Goal: Transaction & Acquisition: Purchase product/service

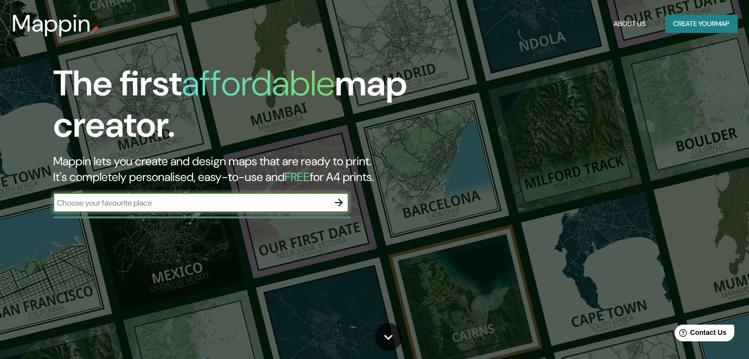
click at [240, 204] on input "text" at bounding box center [191, 202] width 276 height 11
type input "sangolqui"
click at [335, 205] on icon "button" at bounding box center [339, 203] width 12 height 12
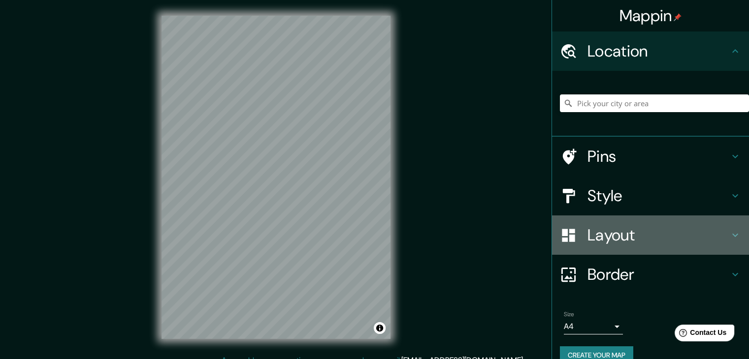
click at [595, 243] on h4 "Layout" at bounding box center [658, 235] width 142 height 20
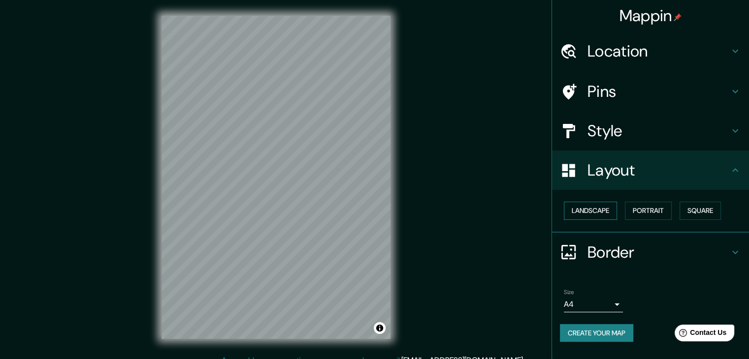
click at [586, 211] on button "Landscape" at bounding box center [590, 211] width 53 height 18
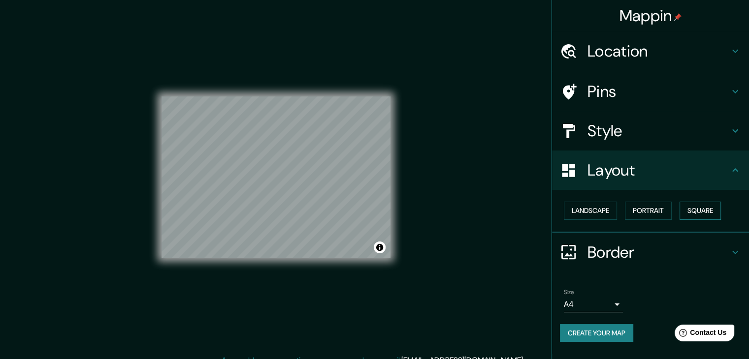
click at [702, 207] on button "Square" at bounding box center [699, 211] width 41 height 18
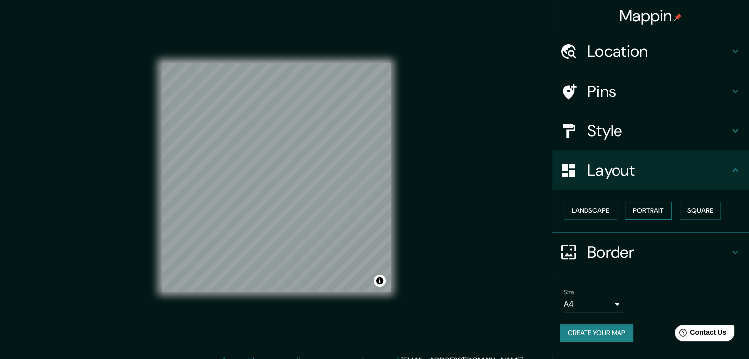
click at [668, 211] on button "Portrait" at bounding box center [648, 211] width 47 height 18
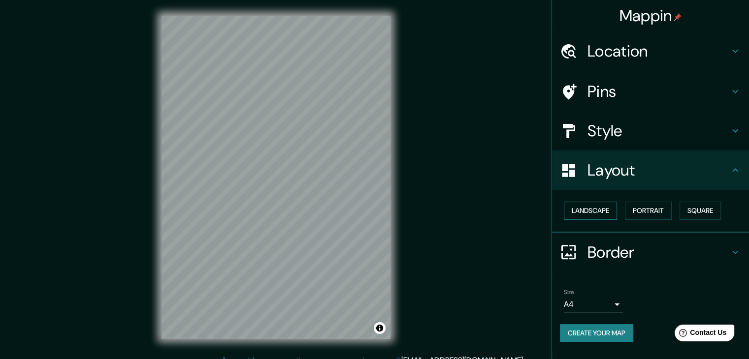
click at [575, 211] on button "Landscape" at bounding box center [590, 211] width 53 height 18
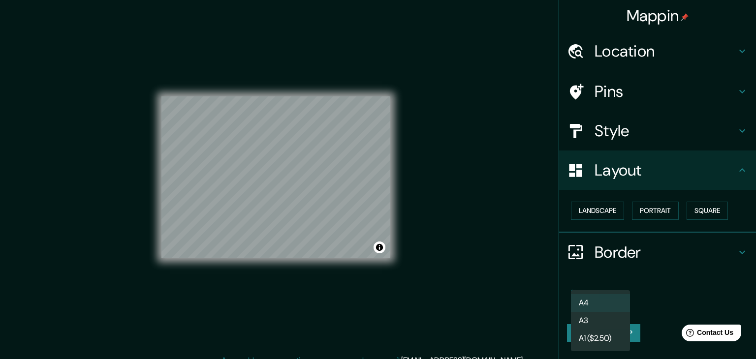
click at [595, 307] on body "Mappin Location Pins Style Layout Landscape Portrait Square Border Choose a bor…" at bounding box center [378, 179] width 756 height 359
click at [595, 320] on li "A3" at bounding box center [600, 321] width 59 height 18
type input "a4"
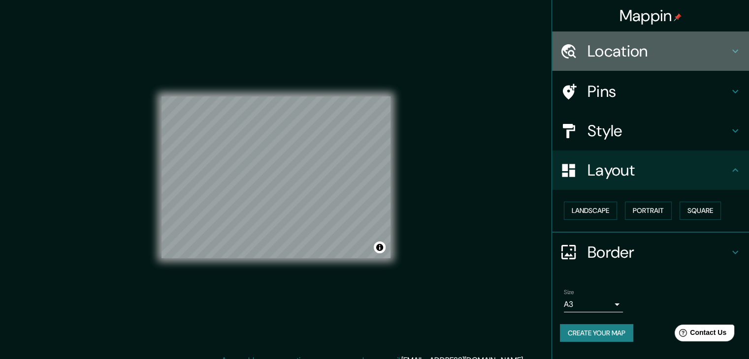
click at [612, 49] on h4 "Location" at bounding box center [658, 51] width 142 height 20
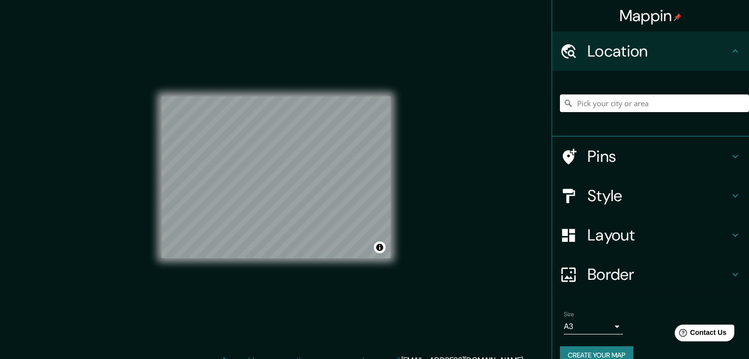
click at [587, 108] on input "Pick your city or area" at bounding box center [654, 104] width 189 height 18
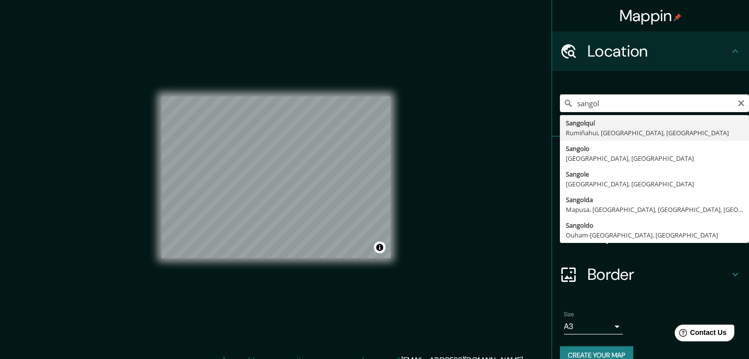
type input "Sangolquí, Rumiñahui, [GEOGRAPHIC_DATA], [GEOGRAPHIC_DATA]"
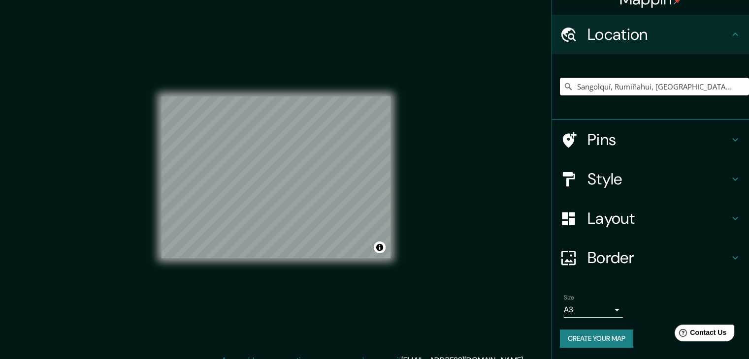
scroll to position [11, 0]
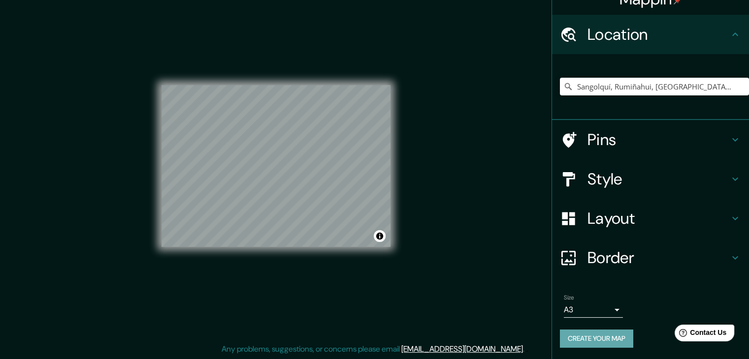
click at [596, 338] on button "Create your map" at bounding box center [596, 339] width 73 height 18
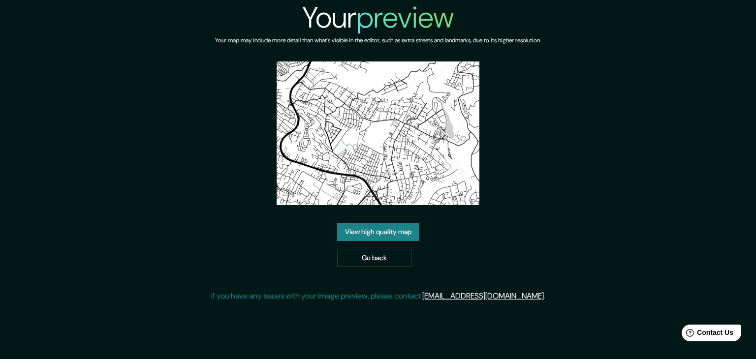
click at [358, 226] on link "View high quality map" at bounding box center [378, 232] width 82 height 18
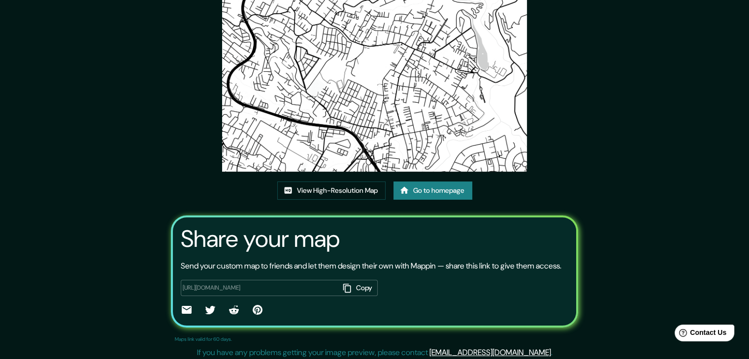
scroll to position [102, 0]
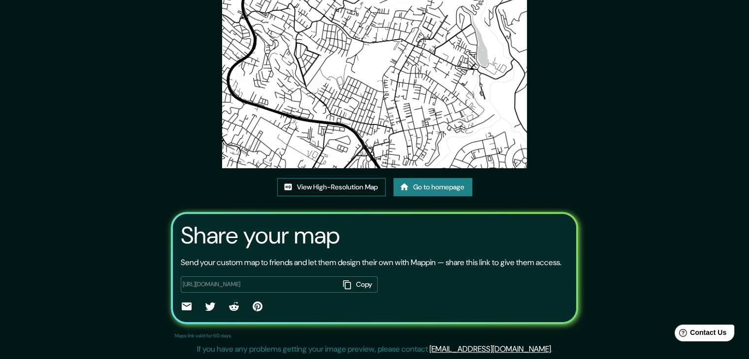
click at [334, 178] on link "View High-Resolution Map" at bounding box center [331, 187] width 108 height 18
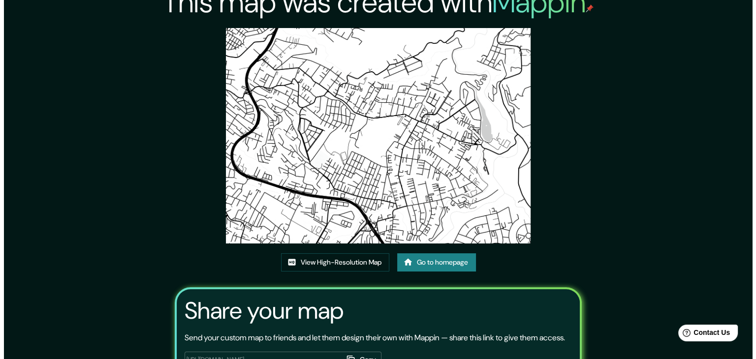
scroll to position [0, 0]
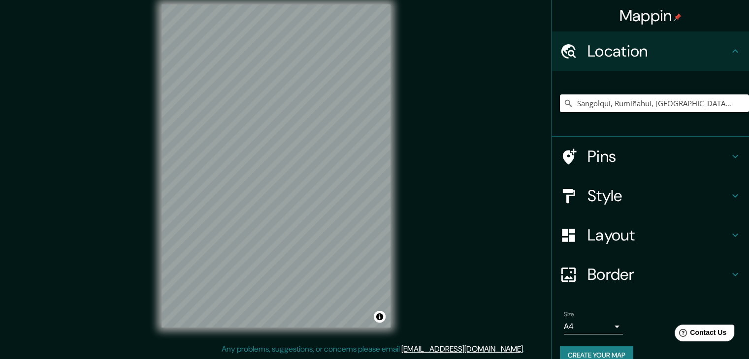
click at [573, 238] on div at bounding box center [574, 235] width 28 height 17
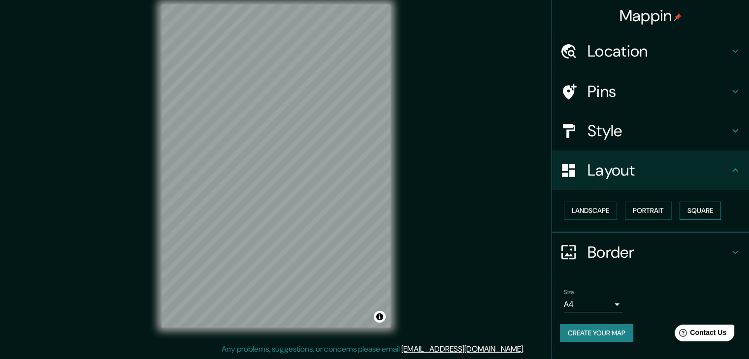
click at [699, 205] on button "Square" at bounding box center [699, 211] width 41 height 18
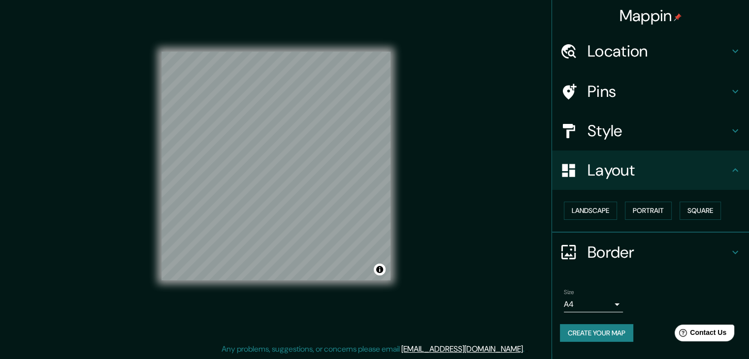
click at [621, 49] on h4 "Location" at bounding box center [658, 51] width 142 height 20
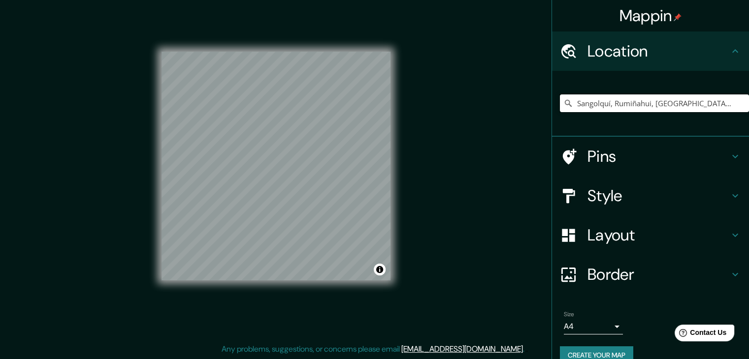
click at [734, 101] on input "Sangolquí, Rumiñahui, [GEOGRAPHIC_DATA], [GEOGRAPHIC_DATA]" at bounding box center [654, 104] width 189 height 18
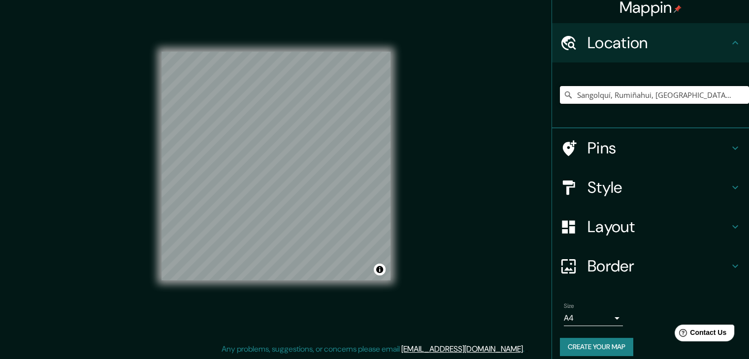
scroll to position [17, 0]
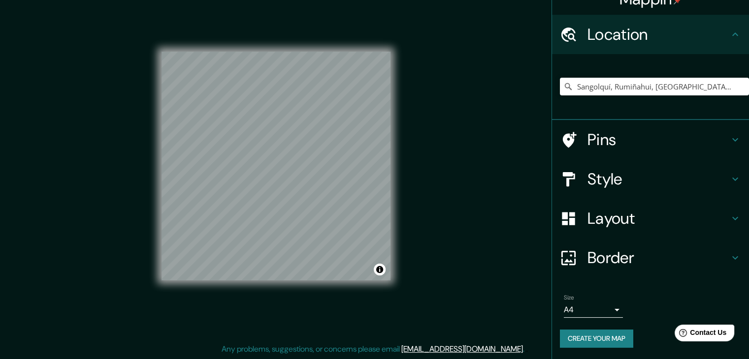
click at [586, 341] on button "Create your map" at bounding box center [596, 339] width 73 height 18
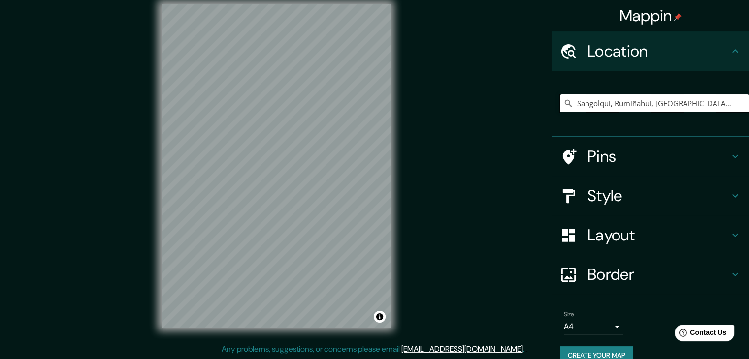
click at [720, 103] on input "Sangolquí, Rumiñahui, [GEOGRAPHIC_DATA], [GEOGRAPHIC_DATA]" at bounding box center [654, 104] width 189 height 18
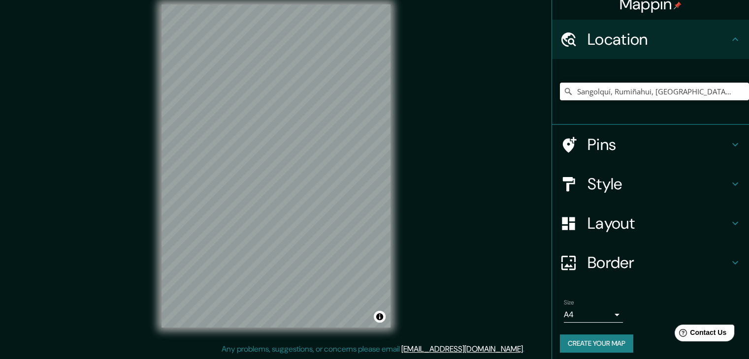
scroll to position [17, 0]
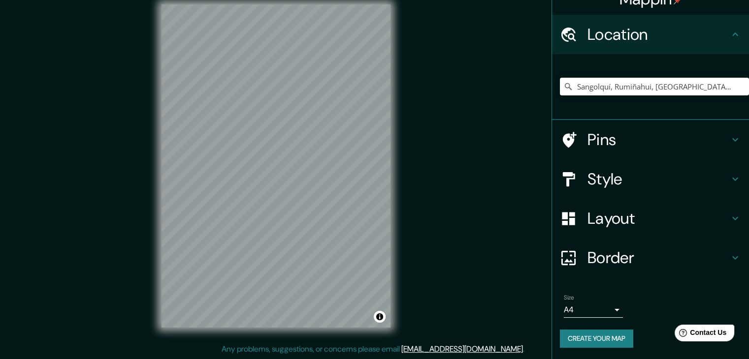
click at [576, 312] on body "Mappin Location [GEOGRAPHIC_DATA], [GEOGRAPHIC_DATA], [GEOGRAPHIC_DATA], [GEOGR…" at bounding box center [374, 168] width 749 height 359
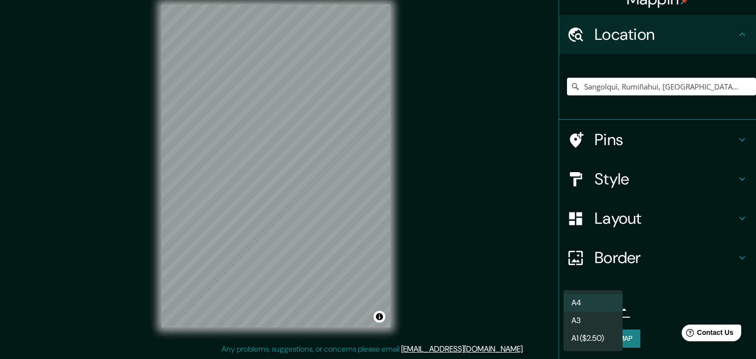
click at [575, 315] on li "A3" at bounding box center [593, 321] width 59 height 18
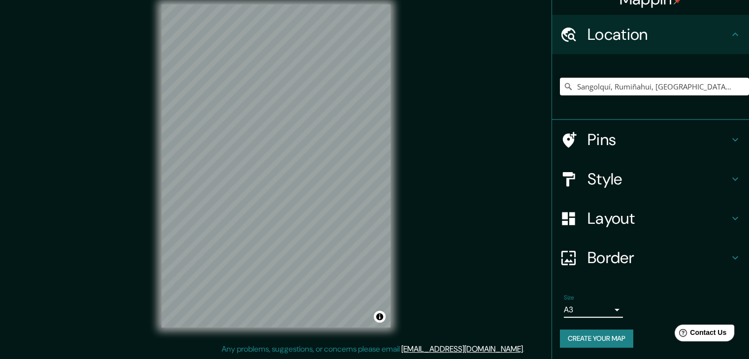
click at [578, 338] on button "Create your map" at bounding box center [596, 339] width 73 height 18
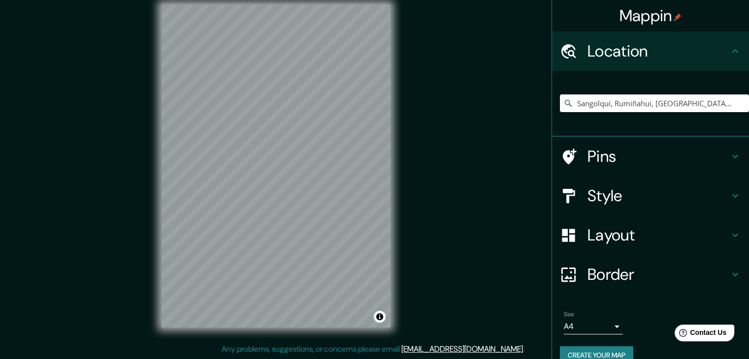
click at [724, 108] on input "Sangolquí, Rumiñahui, [GEOGRAPHIC_DATA], [GEOGRAPHIC_DATA]" at bounding box center [654, 104] width 189 height 18
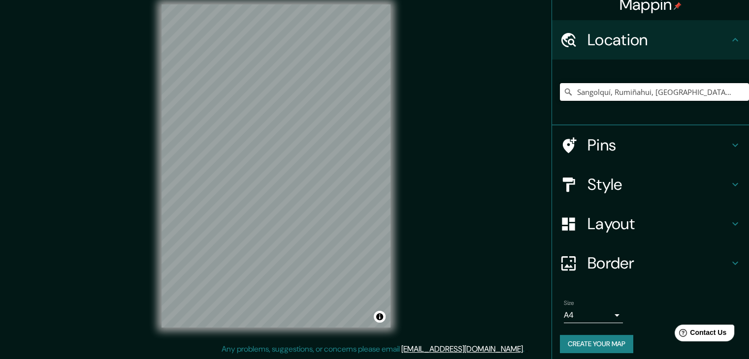
scroll to position [17, 0]
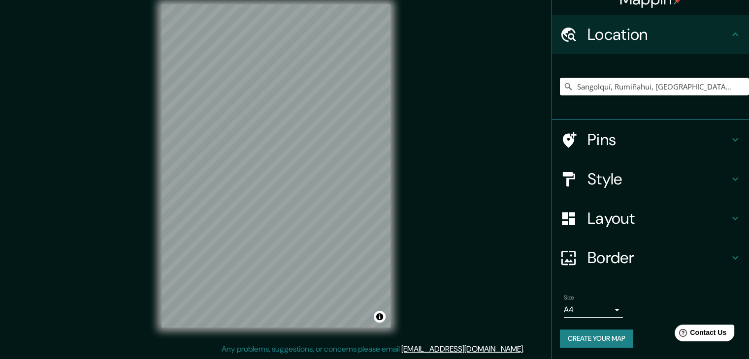
click at [597, 258] on h4 "Border" at bounding box center [658, 258] width 142 height 20
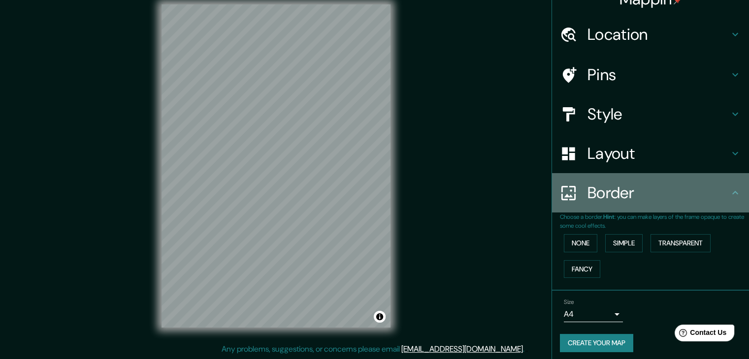
click at [623, 194] on h4 "Border" at bounding box center [658, 193] width 142 height 20
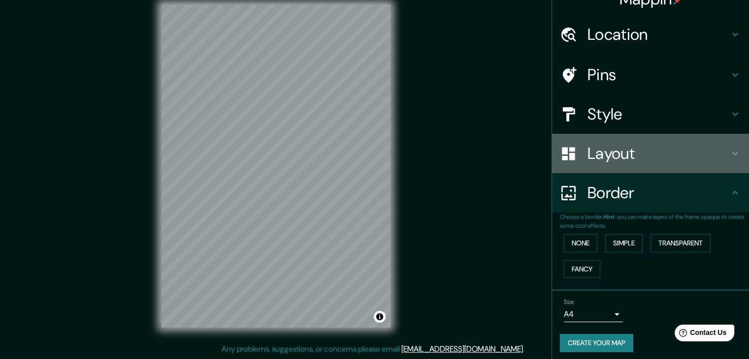
click at [626, 157] on h4 "Layout" at bounding box center [658, 154] width 142 height 20
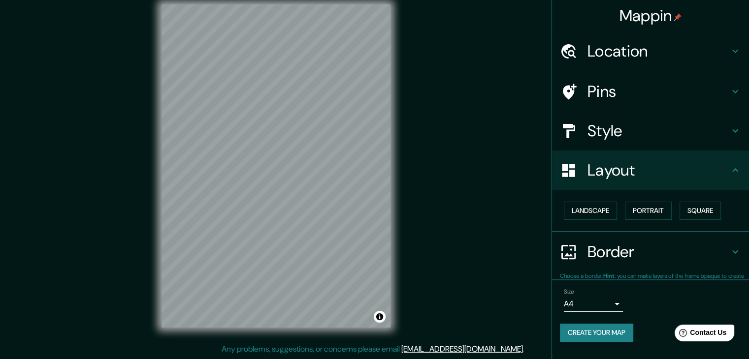
scroll to position [0, 0]
click at [697, 205] on button "Square" at bounding box center [699, 211] width 41 height 18
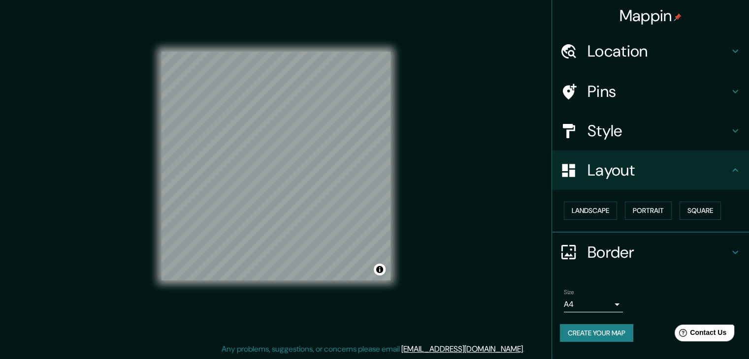
click at [624, 42] on h4 "Location" at bounding box center [658, 51] width 142 height 20
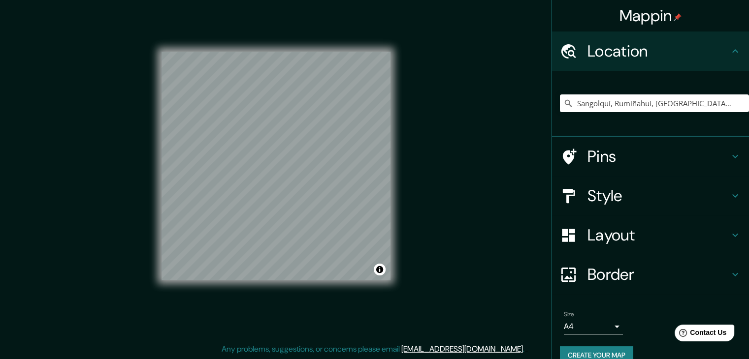
click at [730, 113] on div "Sangolquí, Rumiñahui, [GEOGRAPHIC_DATA], [GEOGRAPHIC_DATA]" at bounding box center [654, 103] width 189 height 49
click at [726, 106] on input "Sangolquí, Rumiñahui, [GEOGRAPHIC_DATA], [GEOGRAPHIC_DATA]" at bounding box center [654, 104] width 189 height 18
drag, startPoint x: 726, startPoint y: 106, endPoint x: 452, endPoint y: 137, distance: 275.0
click at [452, 137] on div "Mappin Location [GEOGRAPHIC_DATA], [GEOGRAPHIC_DATA], [GEOGRAPHIC_DATA], [GEOGR…" at bounding box center [374, 174] width 749 height 371
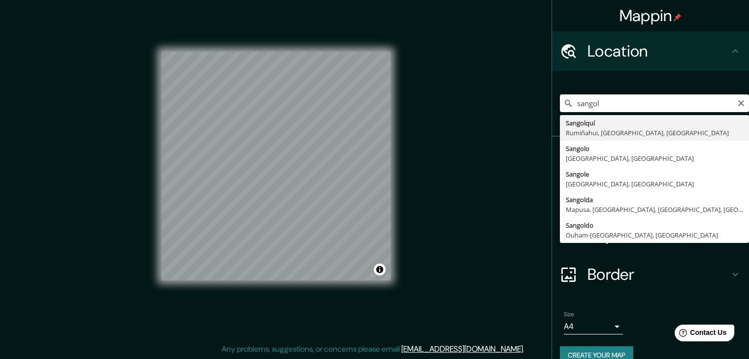
type input "Sangolquí, Rumiñahui, [GEOGRAPHIC_DATA], [GEOGRAPHIC_DATA]"
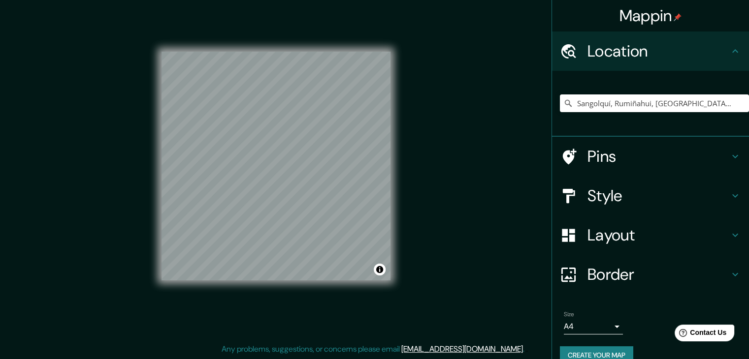
click at [587, 318] on div "Size A4 single" at bounding box center [593, 323] width 59 height 24
click at [584, 325] on body "Mappin Location [GEOGRAPHIC_DATA], [GEOGRAPHIC_DATA], [GEOGRAPHIC_DATA], [GEOGR…" at bounding box center [374, 168] width 749 height 359
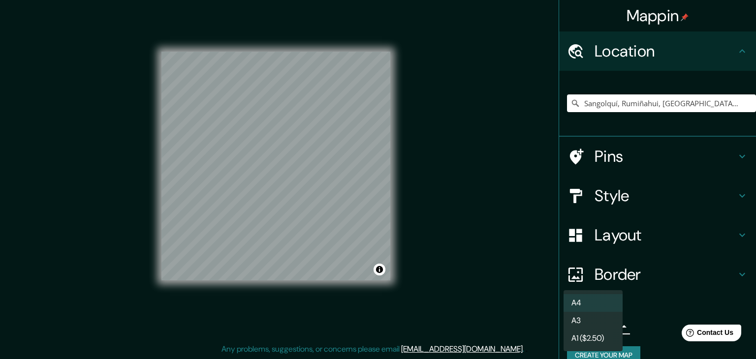
click at [579, 326] on li "A3" at bounding box center [593, 321] width 59 height 18
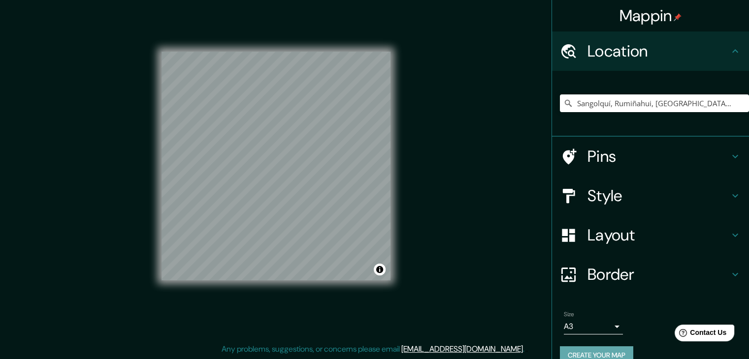
click at [567, 353] on button "Create your map" at bounding box center [596, 356] width 73 height 18
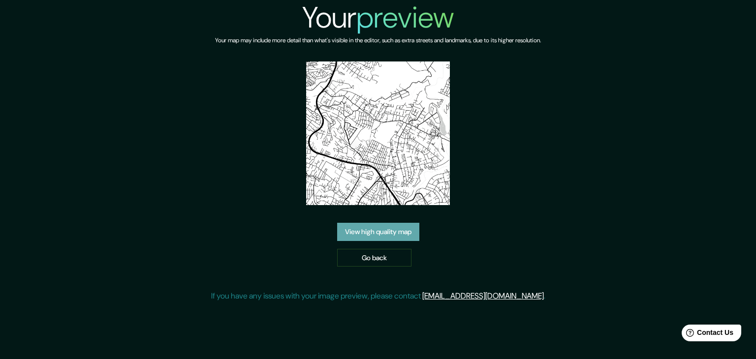
click at [378, 232] on link "View high quality map" at bounding box center [378, 232] width 82 height 18
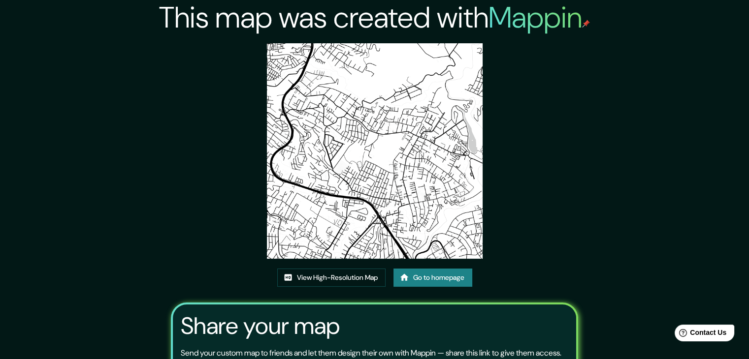
click at [345, 78] on img at bounding box center [375, 151] width 216 height 216
click at [343, 269] on link "View High-Resolution Map" at bounding box center [331, 278] width 108 height 18
